Goal: Find specific page/section: Find specific page/section

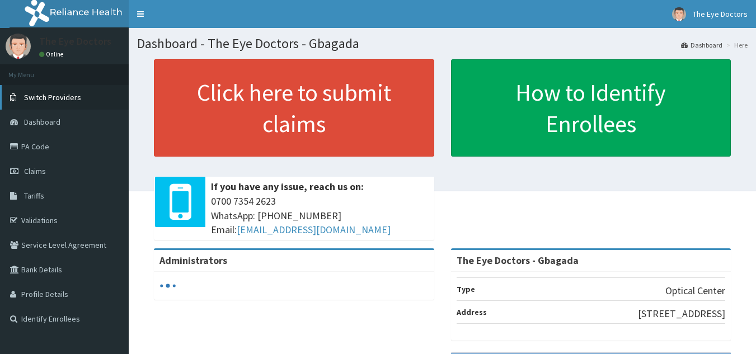
click at [70, 99] on span "Switch Providers" at bounding box center [52, 97] width 57 height 10
click at [35, 146] on link "PA Code" at bounding box center [64, 146] width 129 height 25
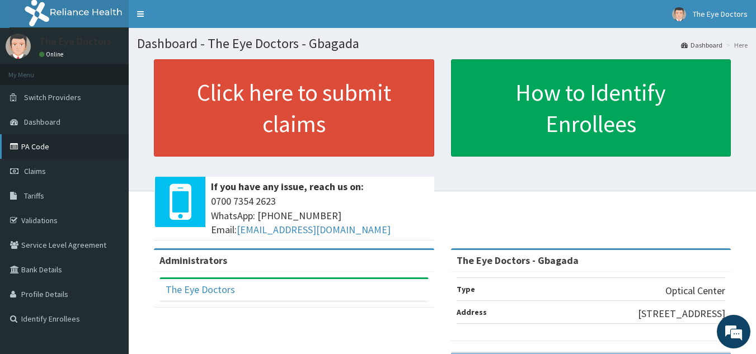
click at [36, 148] on link "PA Code" at bounding box center [64, 146] width 129 height 25
click at [36, 146] on link "PA Code" at bounding box center [64, 146] width 129 height 25
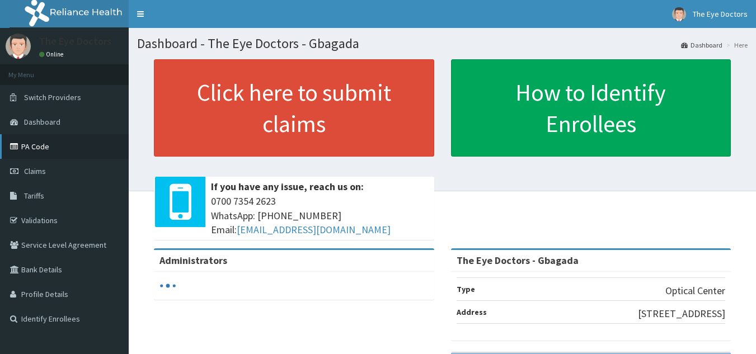
click at [29, 145] on link "PA Code" at bounding box center [64, 146] width 129 height 25
